Goal: Transaction & Acquisition: Purchase product/service

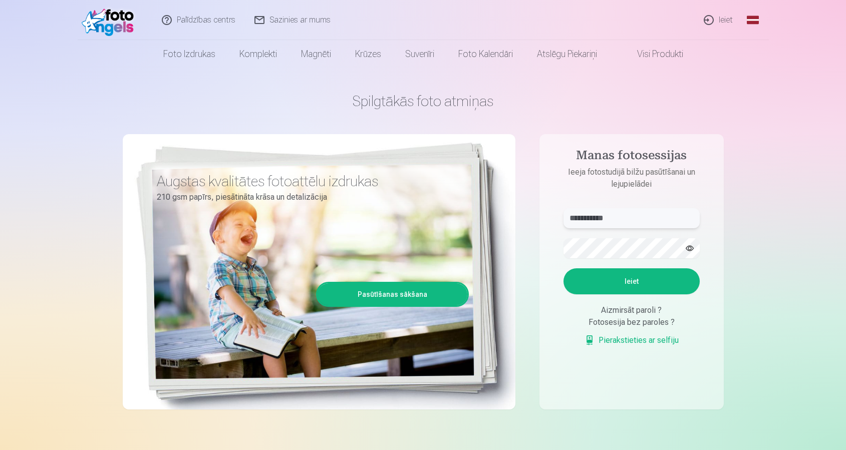
type input "**********"
click at [631, 281] on button "Ieiet" at bounding box center [631, 281] width 136 height 26
click at [607, 285] on button "Ieiet" at bounding box center [631, 281] width 136 height 26
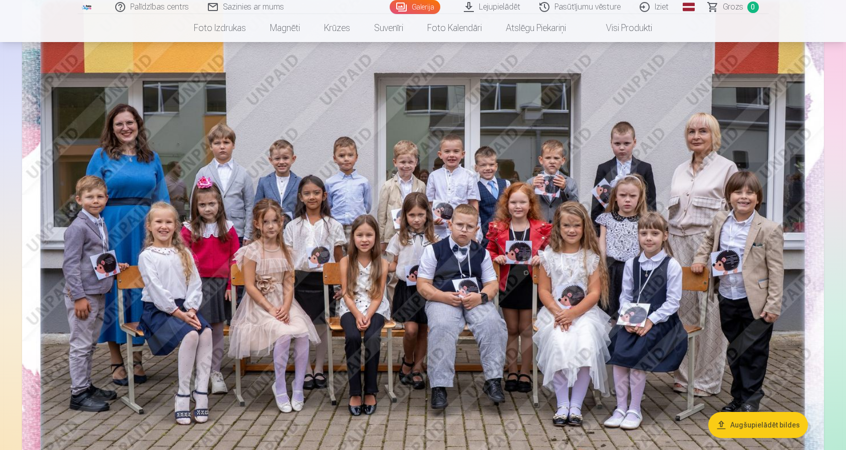
scroll to position [680, 0]
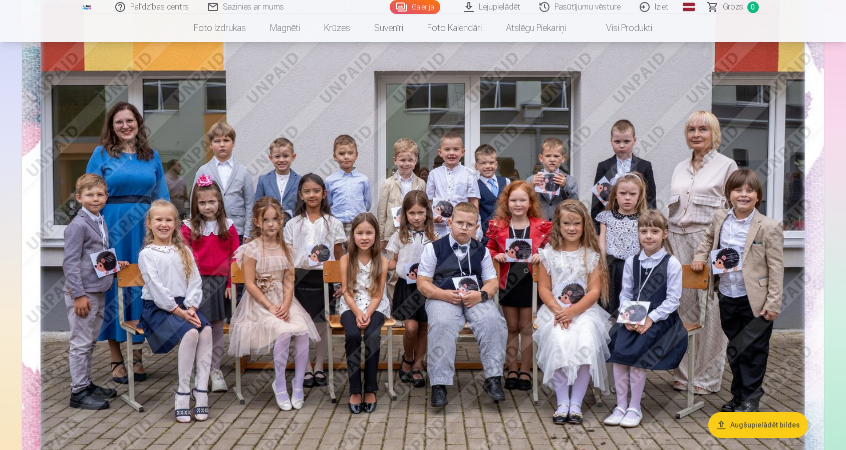
click at [511, 218] on img at bounding box center [423, 240] width 802 height 535
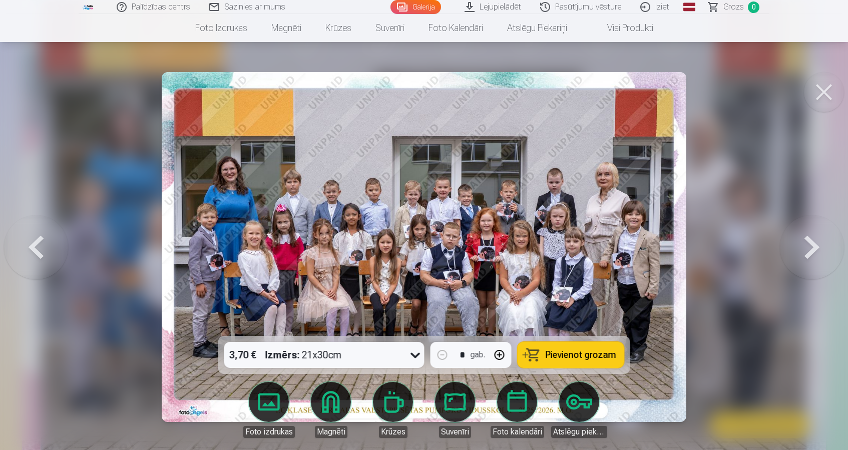
click at [808, 250] on button at bounding box center [812, 247] width 64 height 158
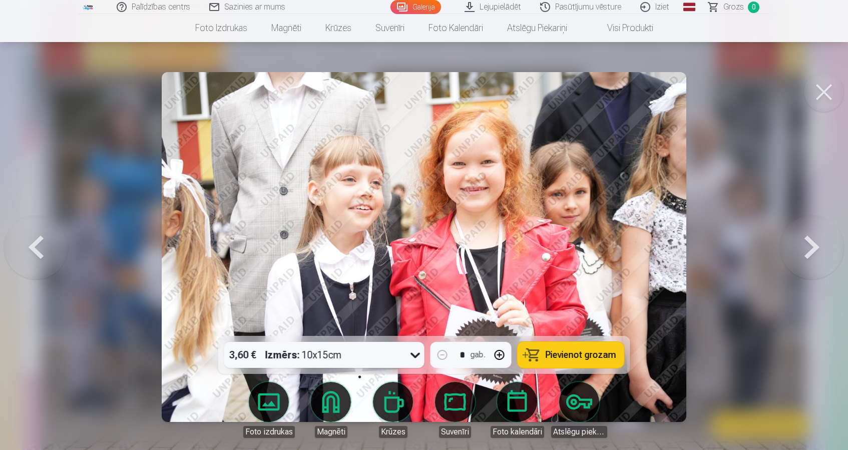
click at [817, 252] on button at bounding box center [812, 247] width 64 height 158
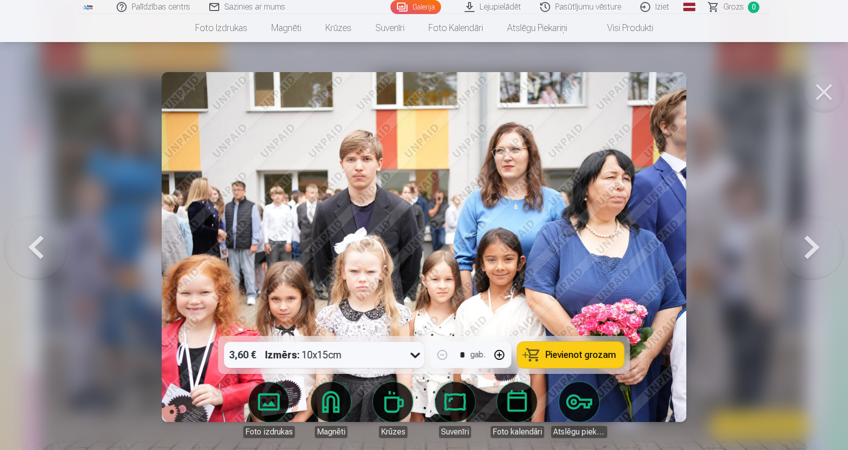
click at [796, 250] on button at bounding box center [812, 247] width 64 height 158
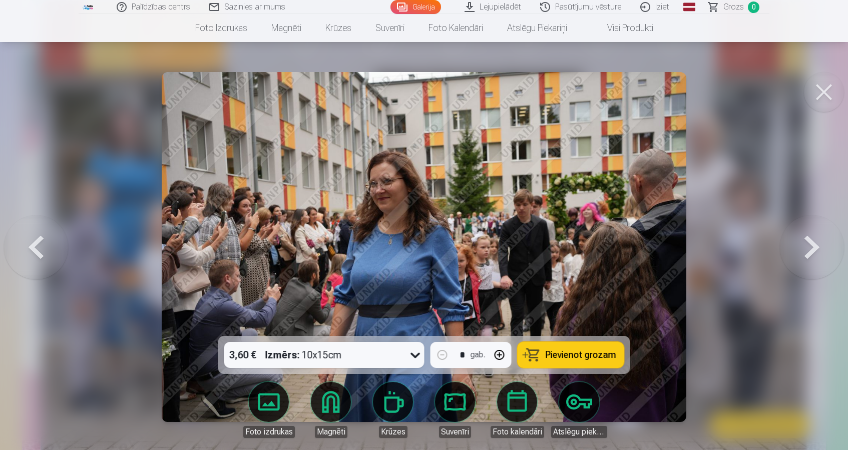
click at [796, 250] on button at bounding box center [812, 247] width 64 height 158
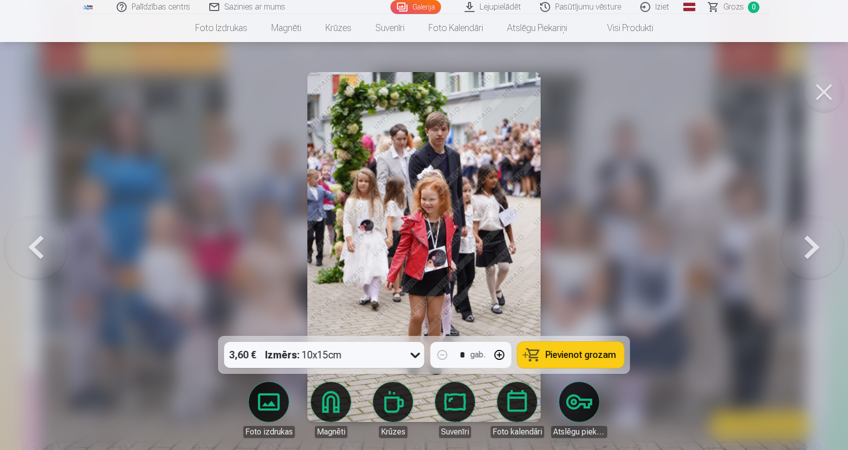
click at [796, 250] on button at bounding box center [812, 247] width 64 height 158
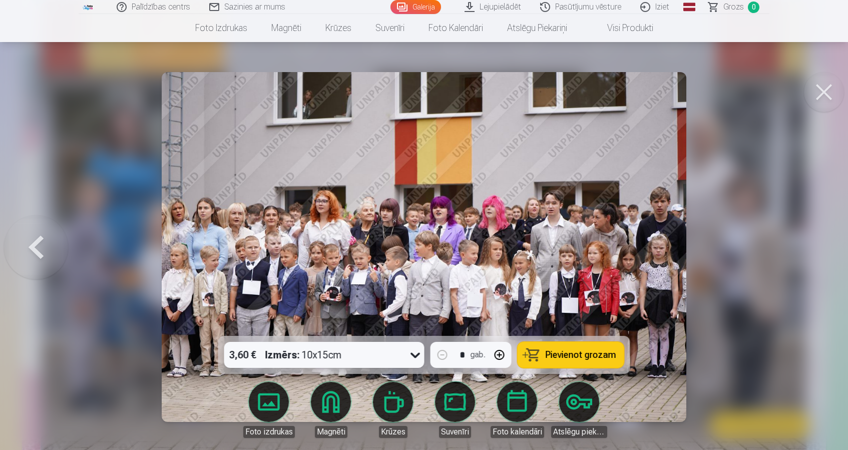
click at [38, 257] on button at bounding box center [36, 247] width 64 height 158
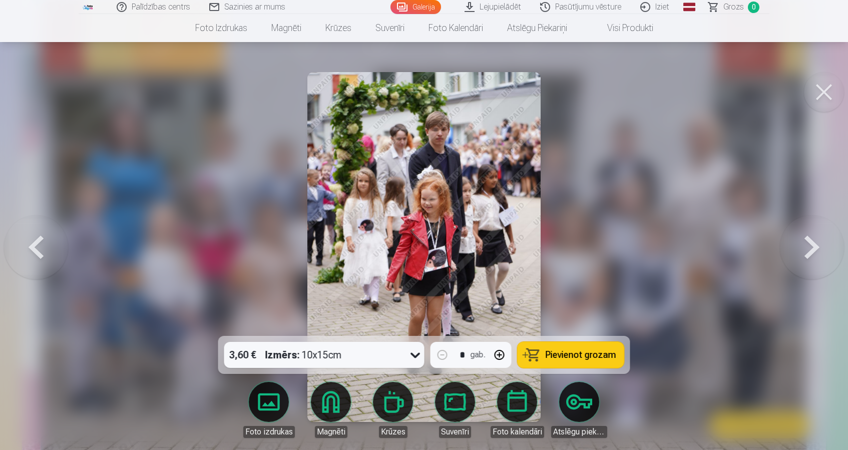
click at [812, 244] on button at bounding box center [812, 247] width 64 height 158
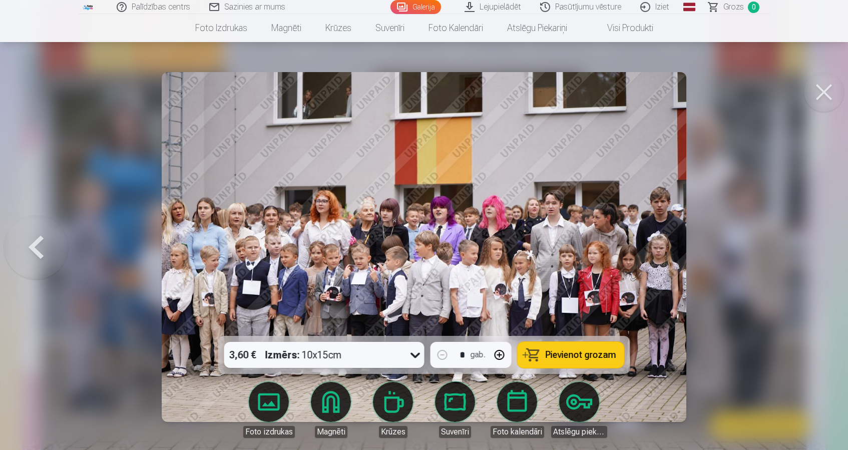
click at [812, 244] on div at bounding box center [424, 225] width 848 height 450
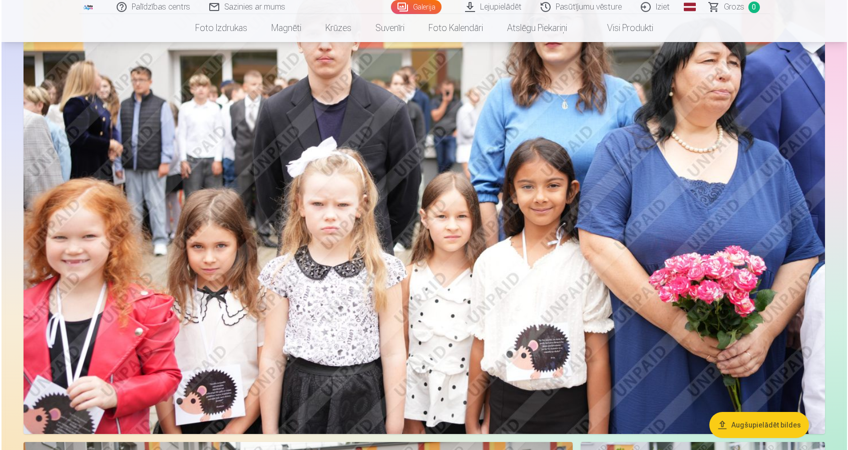
scroll to position [1177, 0]
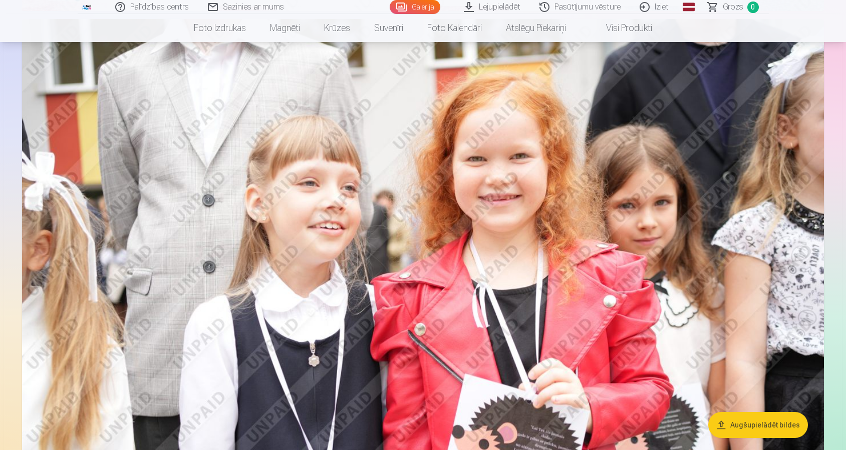
click at [632, 298] on img at bounding box center [423, 286] width 802 height 534
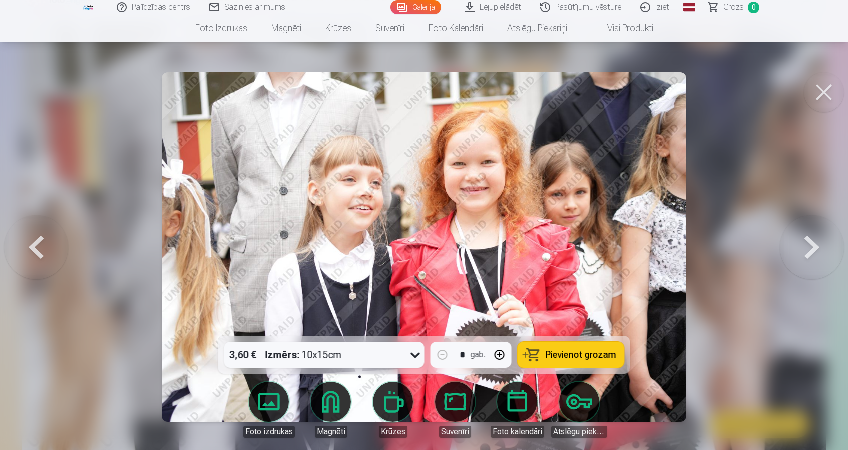
click at [556, 356] on span "Pievienot grozam" at bounding box center [581, 354] width 71 height 9
click at [736, 6] on span "Grozs" at bounding box center [734, 7] width 21 height 12
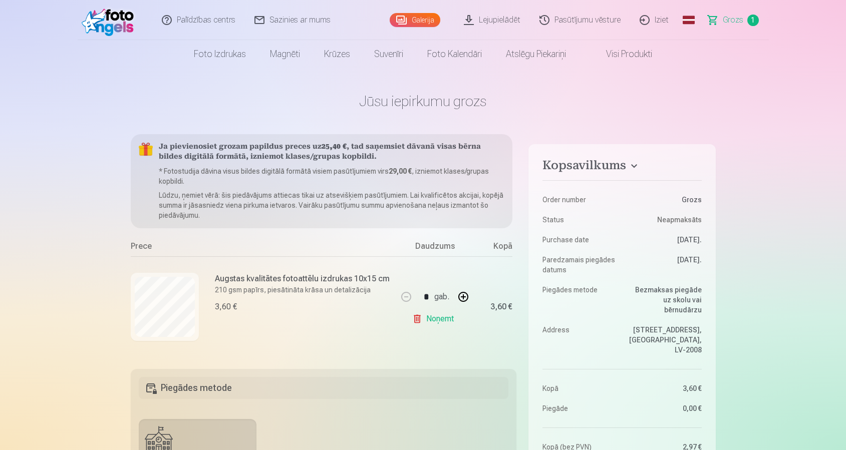
scroll to position [85, 0]
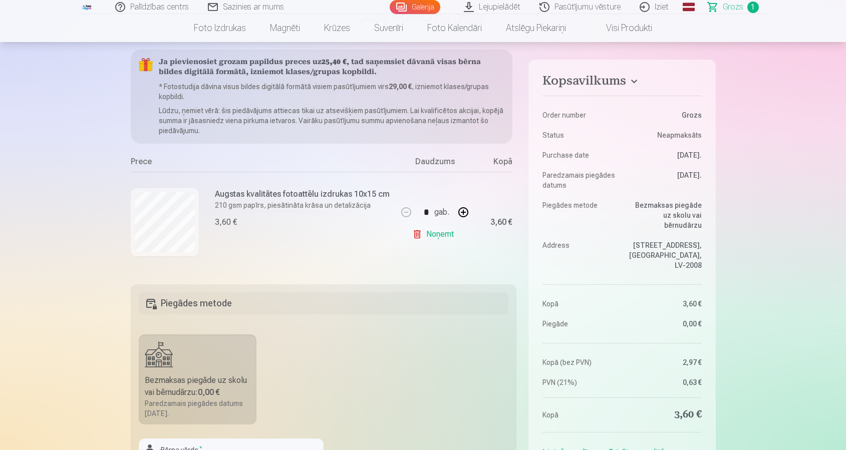
click at [428, 231] on link "Noņemt" at bounding box center [435, 234] width 46 height 20
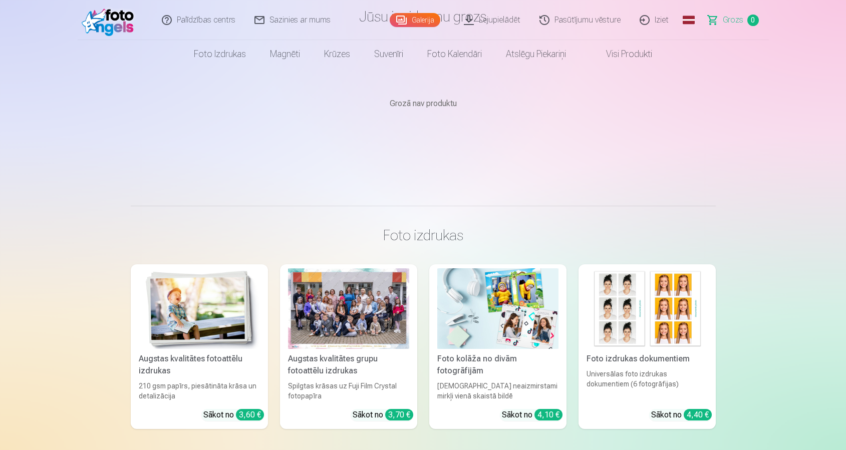
scroll to position [0, 0]
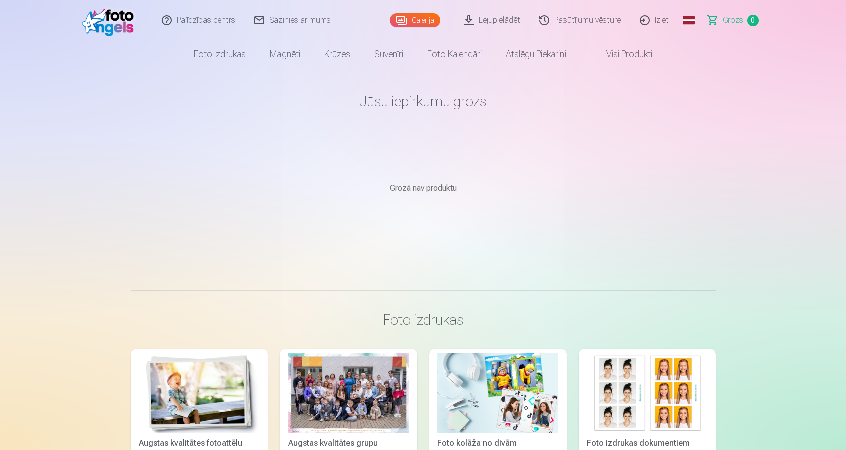
click at [429, 20] on link "Galerija" at bounding box center [415, 20] width 51 height 14
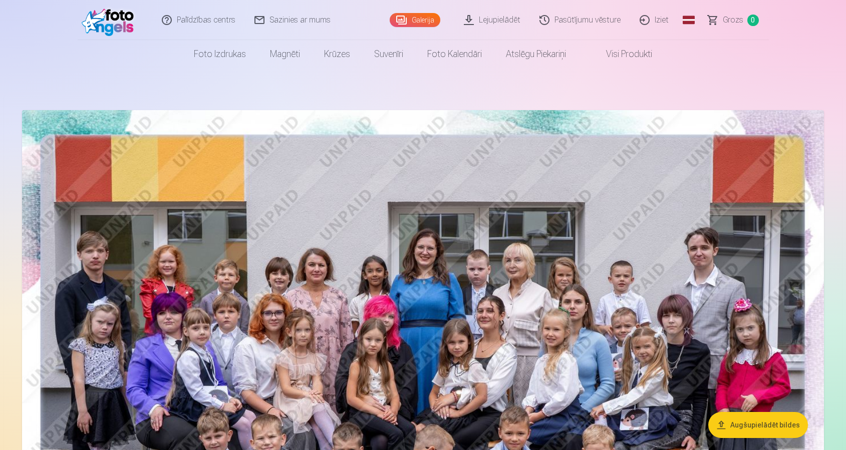
click at [650, 22] on link "Iziet" at bounding box center [654, 20] width 48 height 40
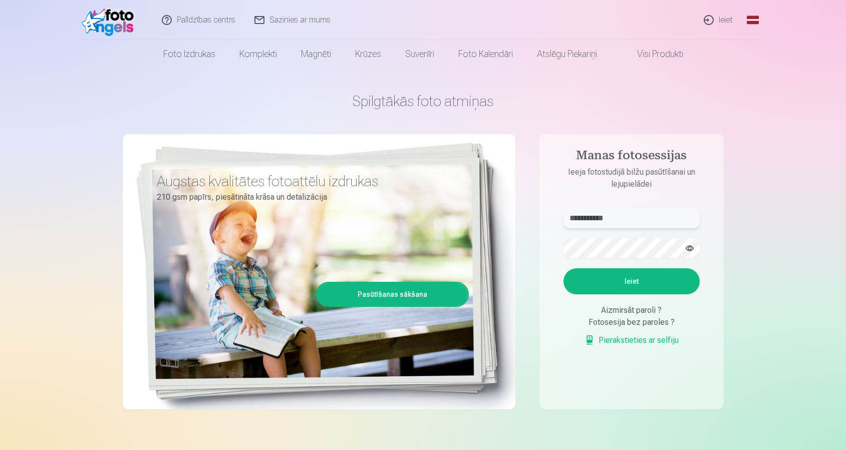
type input "**********"
click at [648, 280] on button "Ieiet" at bounding box center [631, 281] width 136 height 26
click at [631, 281] on button "Ieiet" at bounding box center [631, 281] width 136 height 26
